Goal: Find specific page/section: Find specific page/section

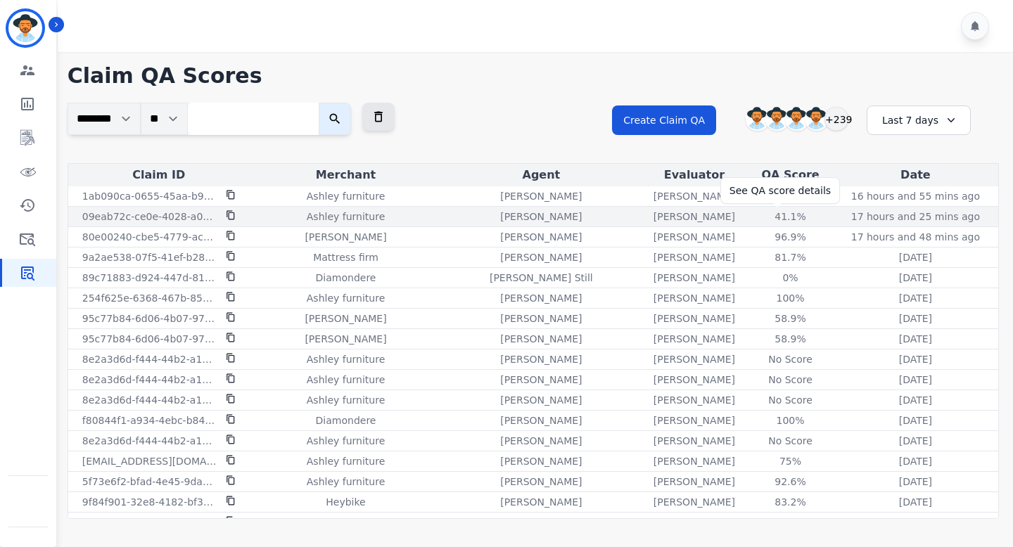
click at [774, 221] on div "41.1 %" at bounding box center [790, 217] width 63 height 14
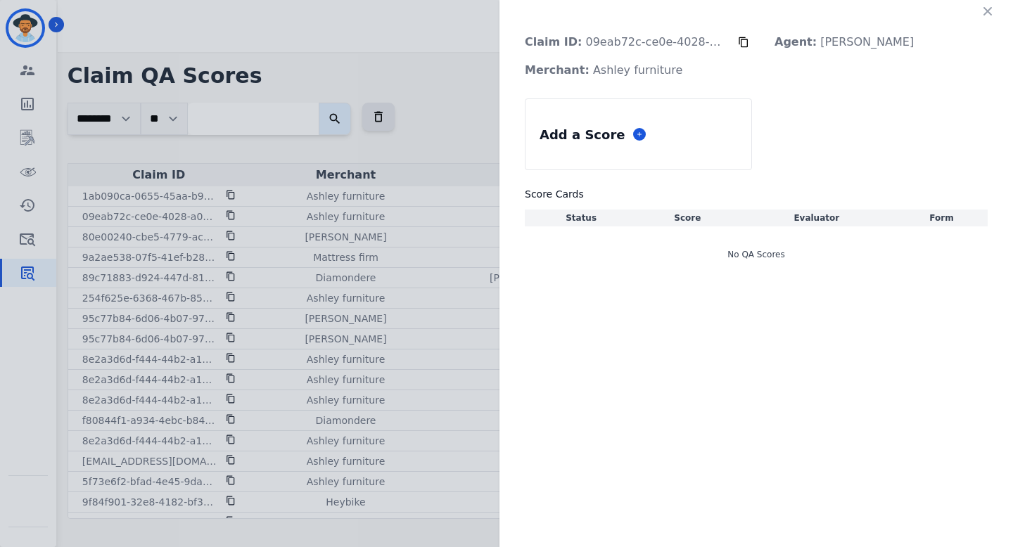
click at [843, 43] on p "Agent: [PERSON_NAME]" at bounding box center [844, 42] width 162 height 28
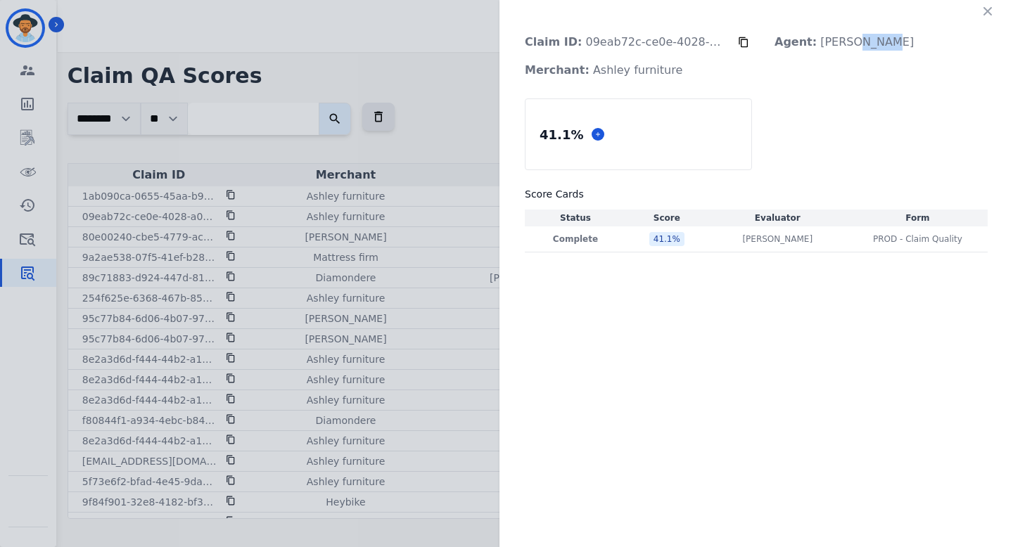
click at [843, 43] on p "Agent: [PERSON_NAME]" at bounding box center [844, 42] width 162 height 28
drag, startPoint x: 814, startPoint y: 43, endPoint x: 901, endPoint y: 42, distance: 86.5
click at [901, 42] on div "Agent: [PERSON_NAME]" at bounding box center [881, 42] width 236 height 28
copy p "[PERSON_NAME]"
